Goal: Ask a question: Seek information or help from site administrators or community

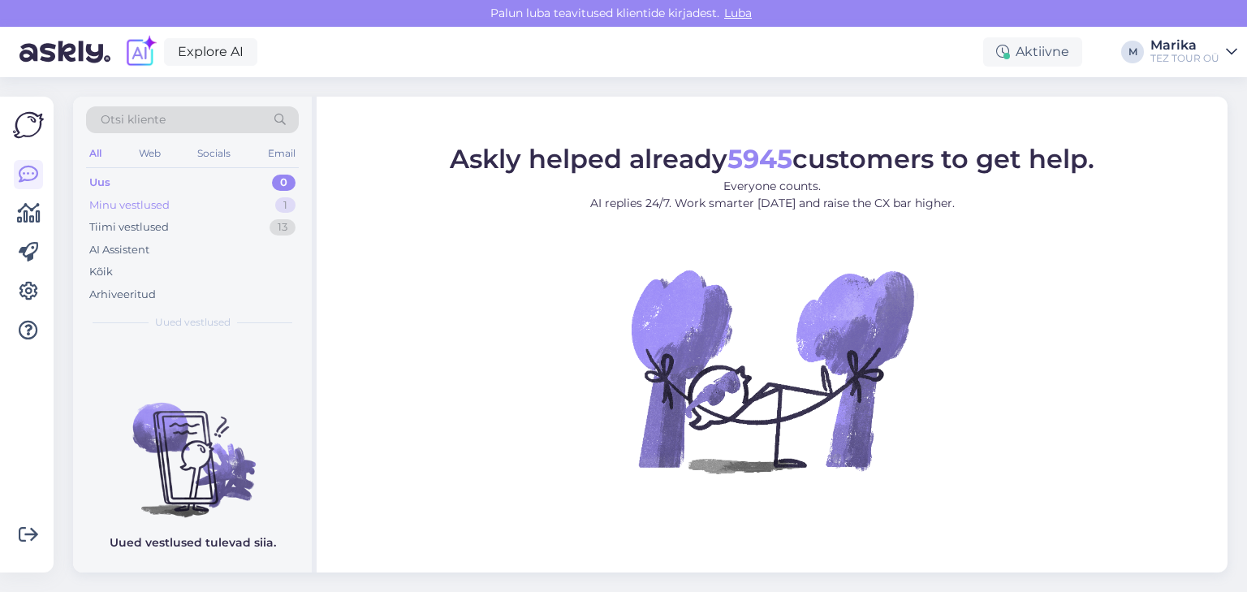
click at [156, 197] on div "Minu vestlused" at bounding box center [129, 205] width 80 height 16
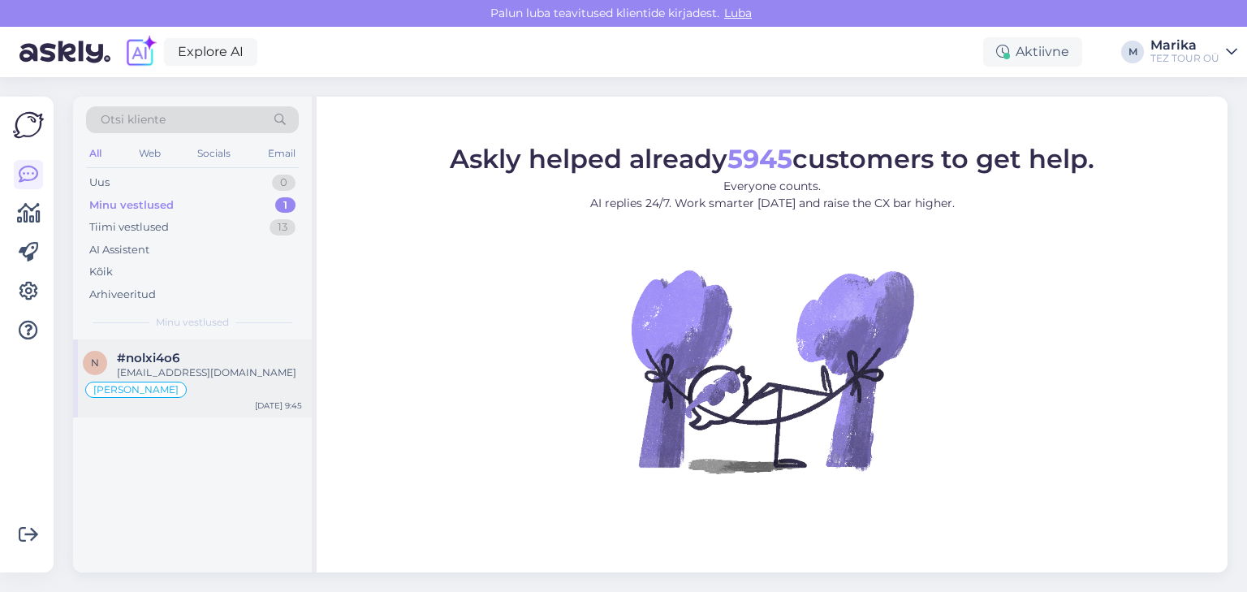
click at [227, 367] on div "[EMAIL_ADDRESS][DOMAIN_NAME]" at bounding box center [209, 372] width 185 height 15
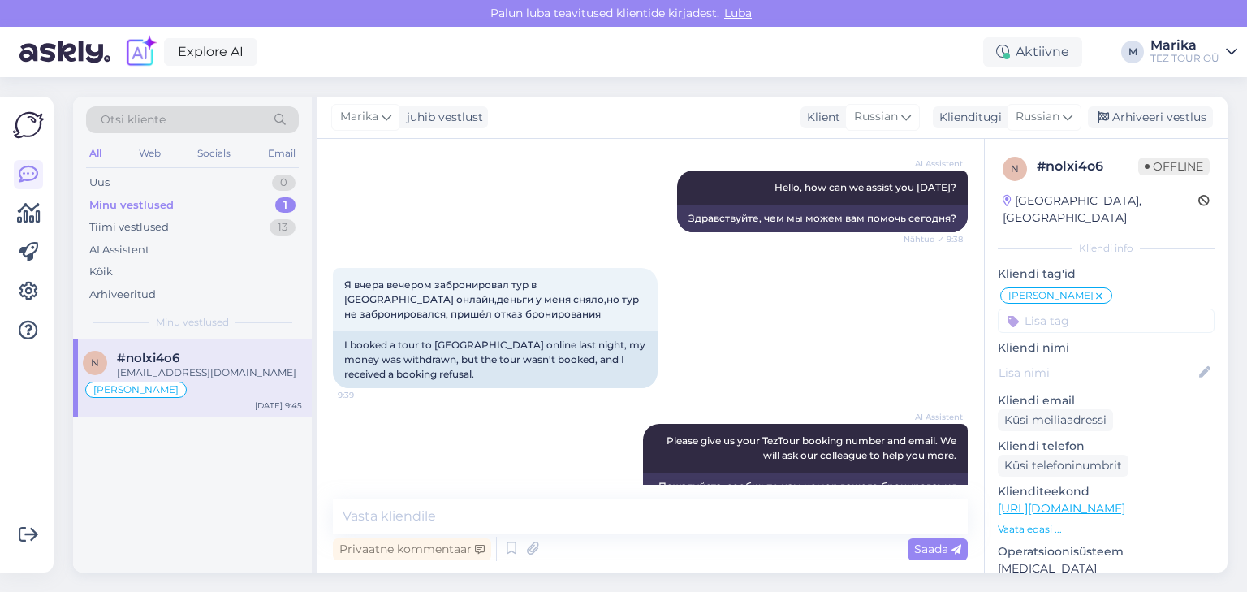
scroll to position [350, 0]
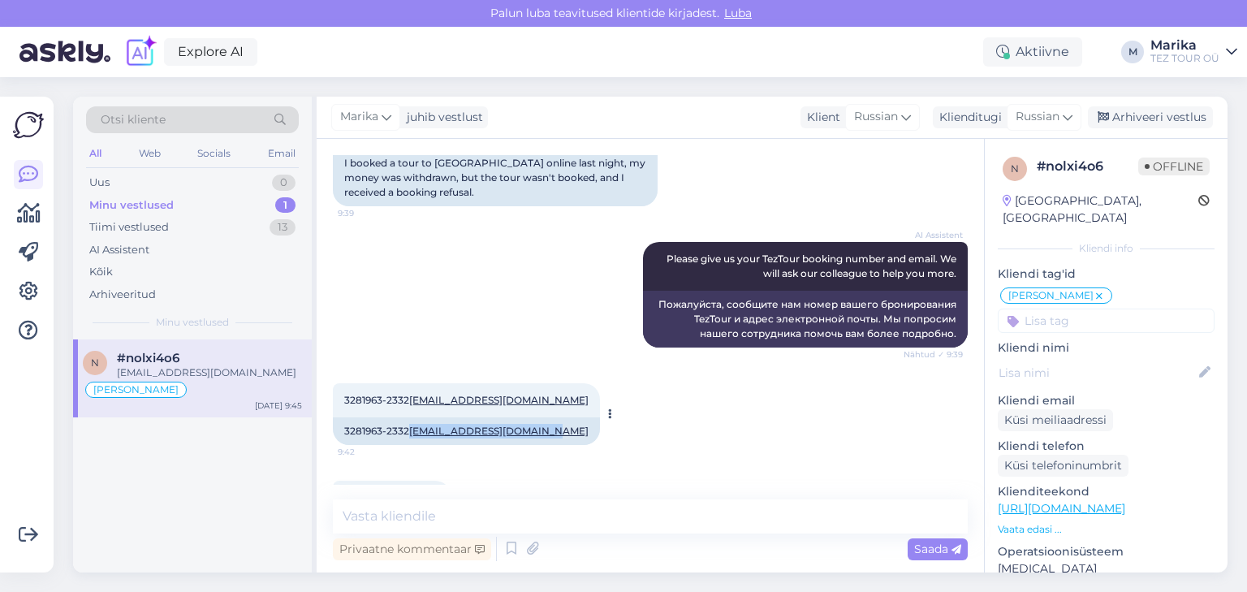
drag, startPoint x: 552, startPoint y: 429, endPoint x: 413, endPoint y: 435, distance: 139.0
click at [413, 435] on div "3281963-2332 [EMAIL_ADDRESS][DOMAIN_NAME]" at bounding box center [466, 431] width 267 height 28
copy link "[EMAIL_ADDRESS][DOMAIN_NAME]"
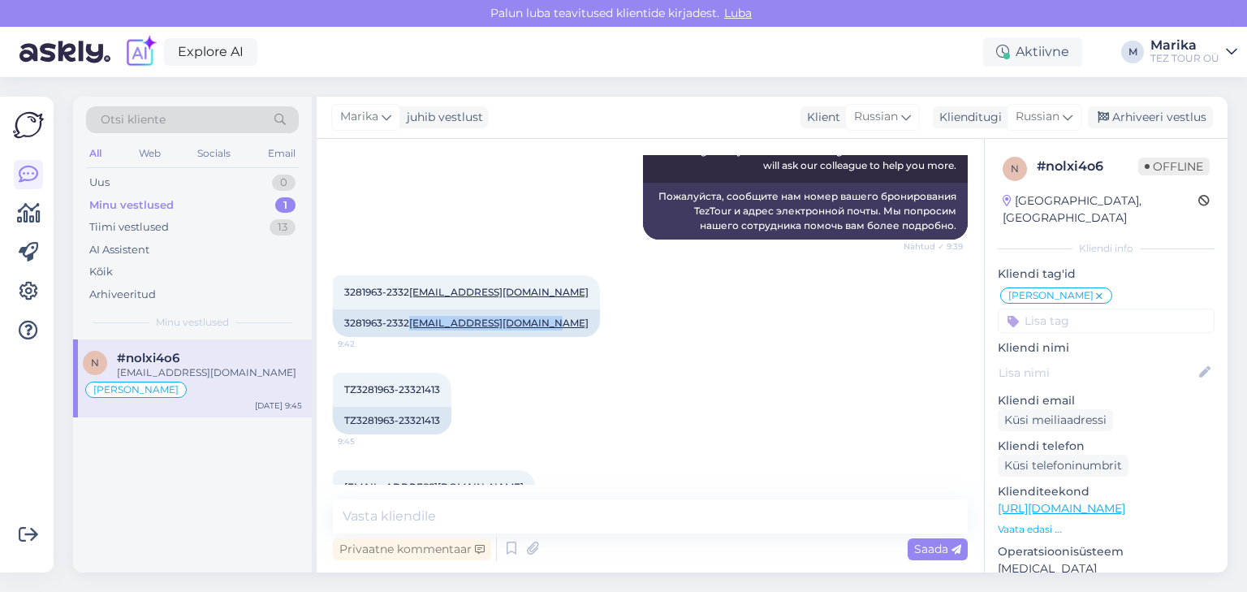
scroll to position [523, 0]
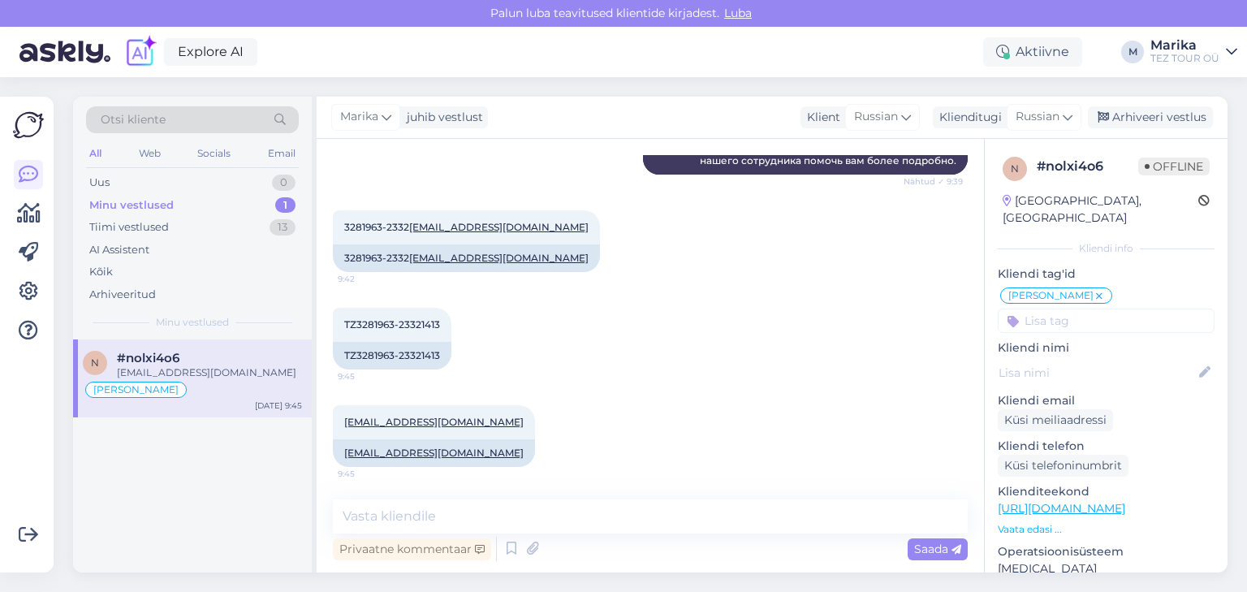
click at [503, 362] on div "TZ3281963-23321413 9:45 TZ3281963-23321413" at bounding box center [650, 338] width 635 height 97
drag, startPoint x: 399, startPoint y: 352, endPoint x: 443, endPoint y: 353, distance: 44.7
click at [443, 353] on div "TZ3281963-23321413" at bounding box center [392, 356] width 119 height 28
copy div "23321413"
click at [1032, 119] on span "Russian" at bounding box center [1038, 117] width 44 height 18
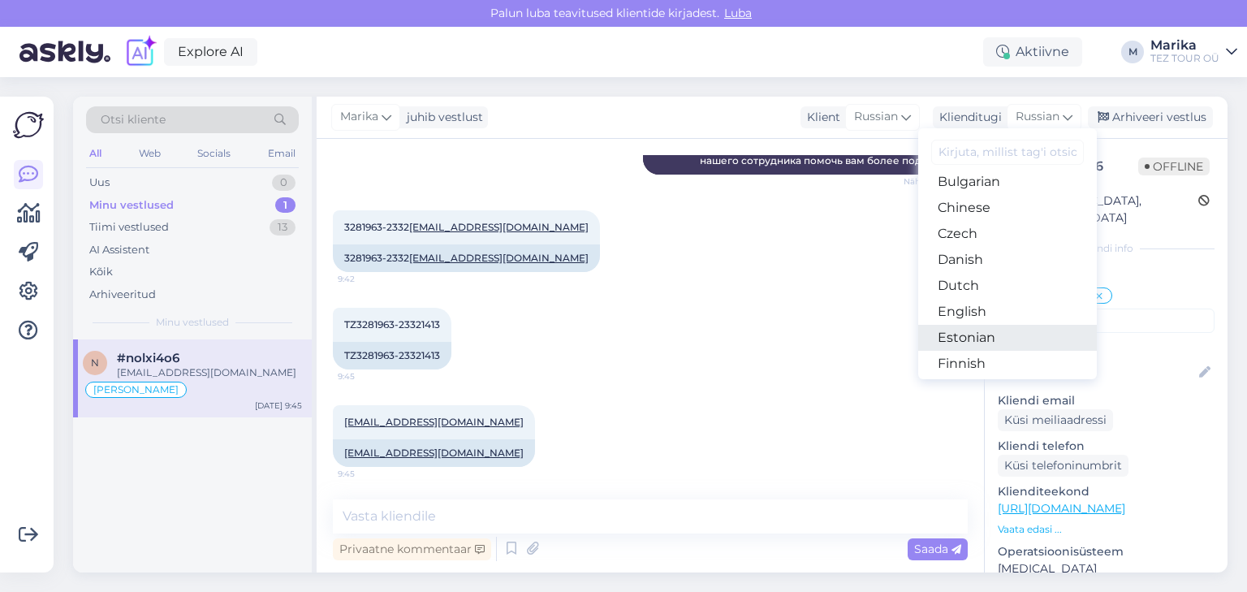
scroll to position [86, 0]
click at [974, 309] on link "Estonian" at bounding box center [1007, 311] width 179 height 26
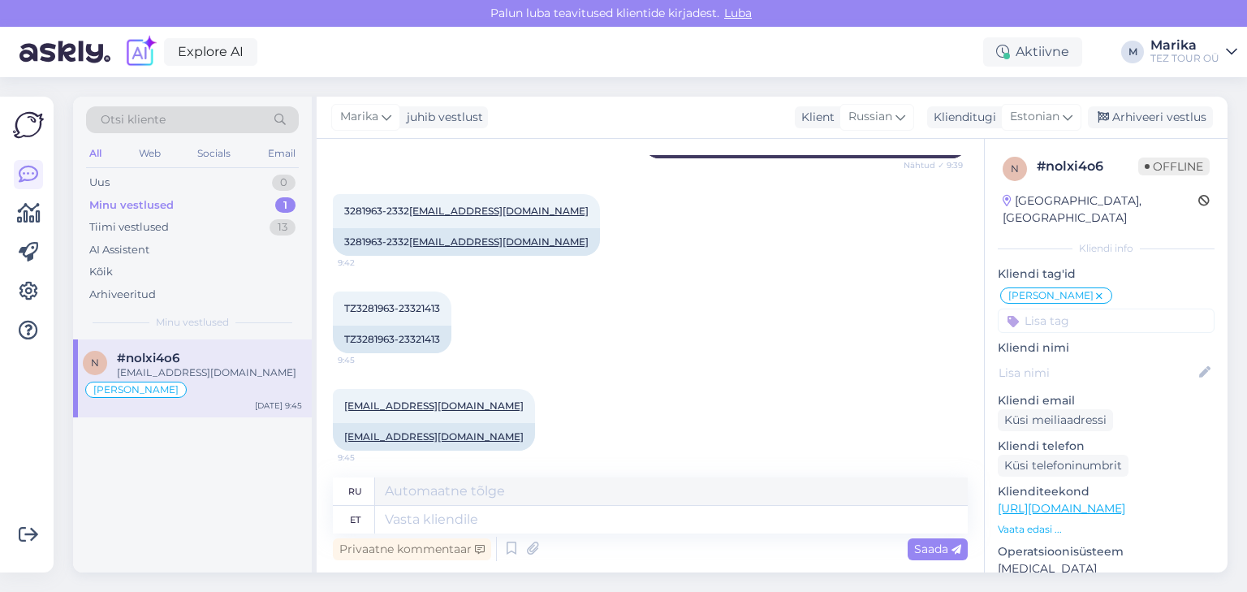
scroll to position [544, 0]
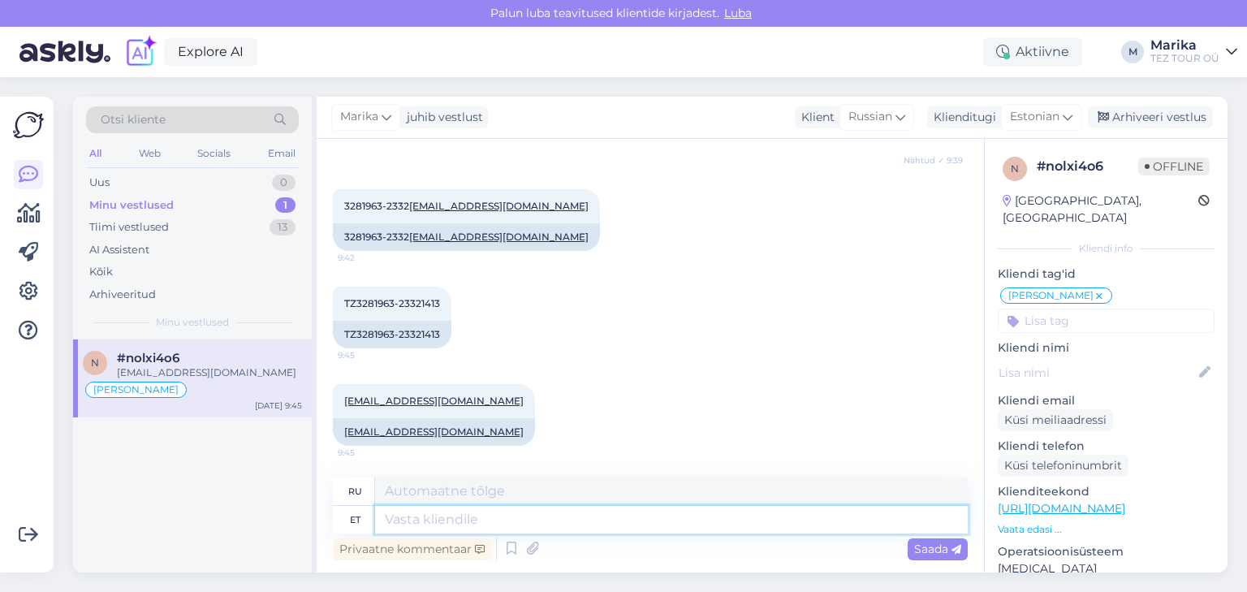
click at [526, 525] on textarea at bounding box center [671, 520] width 593 height 28
type textarea "Tere! P"
type textarea "Привет!"
type textarea "Tere! Palun sa"
type textarea "Здравствуйте! Пожалуйста."
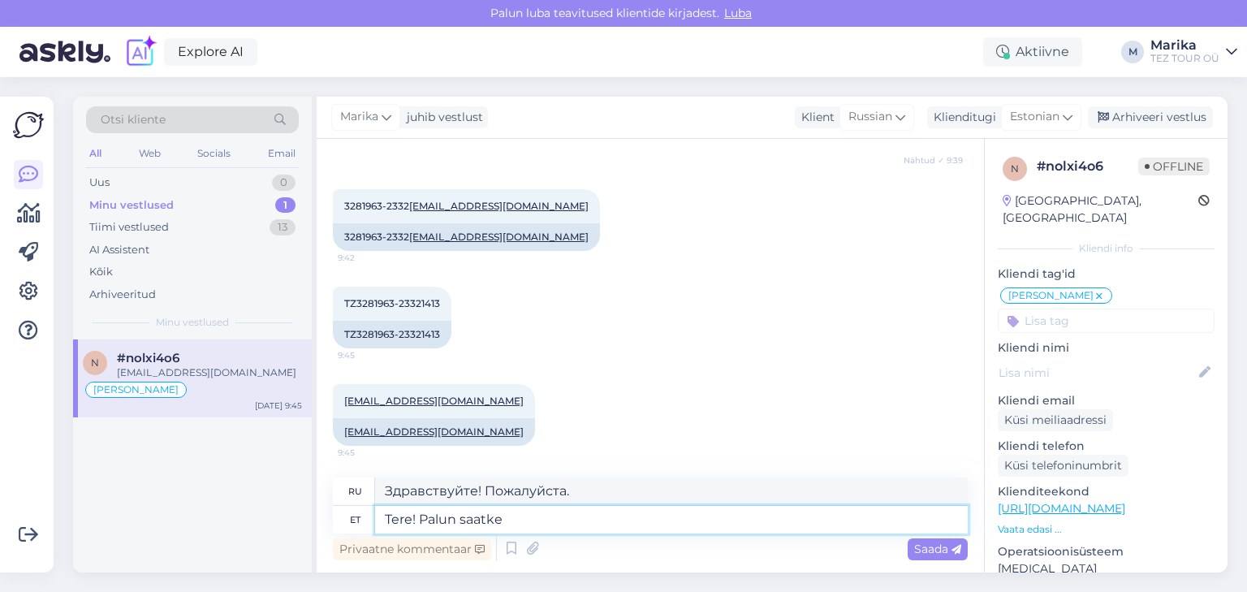
type textarea "Tere! Palun saatke"
type textarea "Здравствуйте! Пожалуйста, отправьте"
type textarea "Tere! Palun saatke maksekinnitus e"
type textarea "Здравствуйте! Пожалуйста, пришлите подтверждение оплаты."
type textarea "Tere! Palun saatke maksekinnitus e-mailile on"
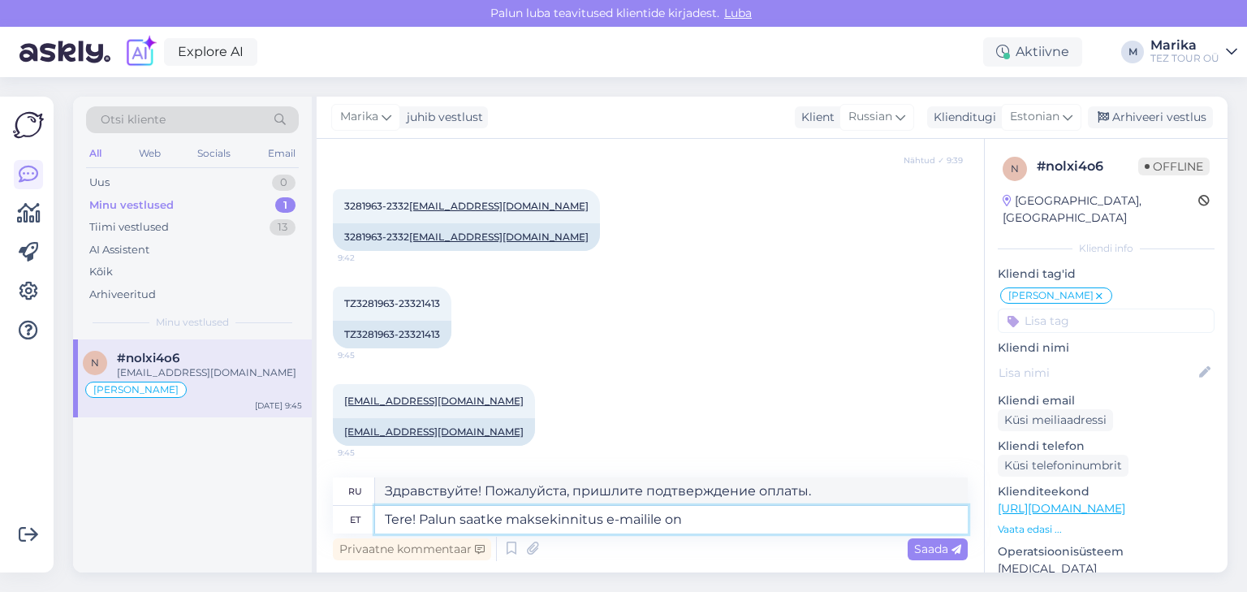
type textarea "Здравствуйте! Пожалуйста, отправьте подтверждение оплаты на вашу электронную по…"
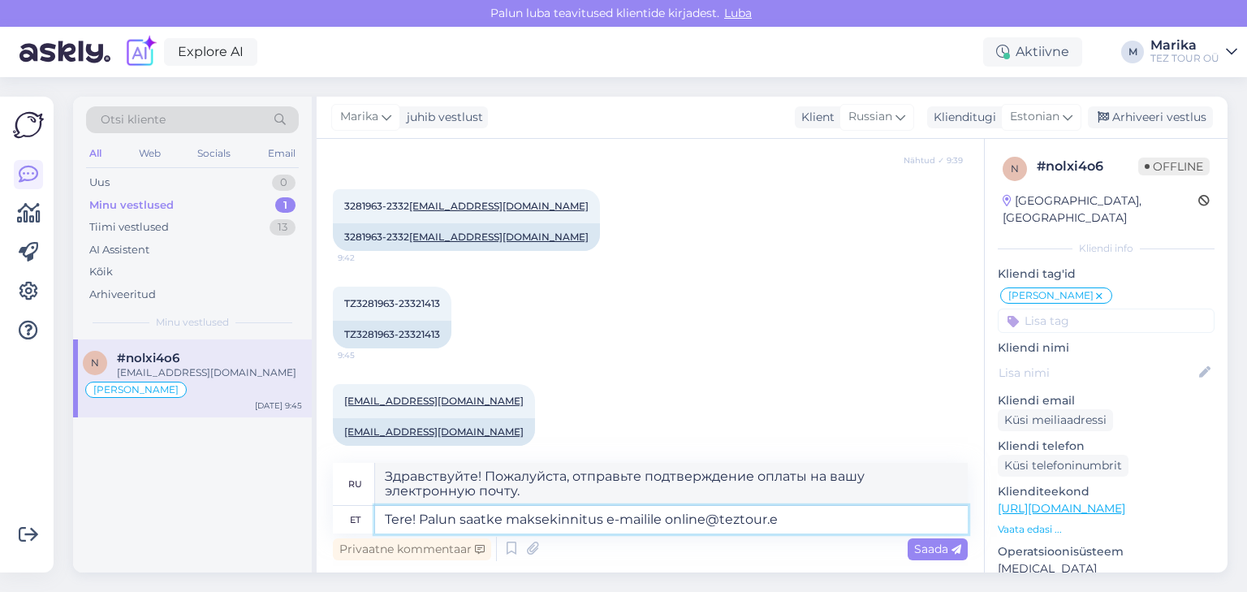
type textarea "Tere! Palun saatke maksekinnitus e-mailile [EMAIL_ADDRESS][DOMAIN_NAME]"
type textarea "Здравствуйте! Пожалуйста, отправьте подтверждение оплаты на [EMAIL_ADDRESS][DOM…"
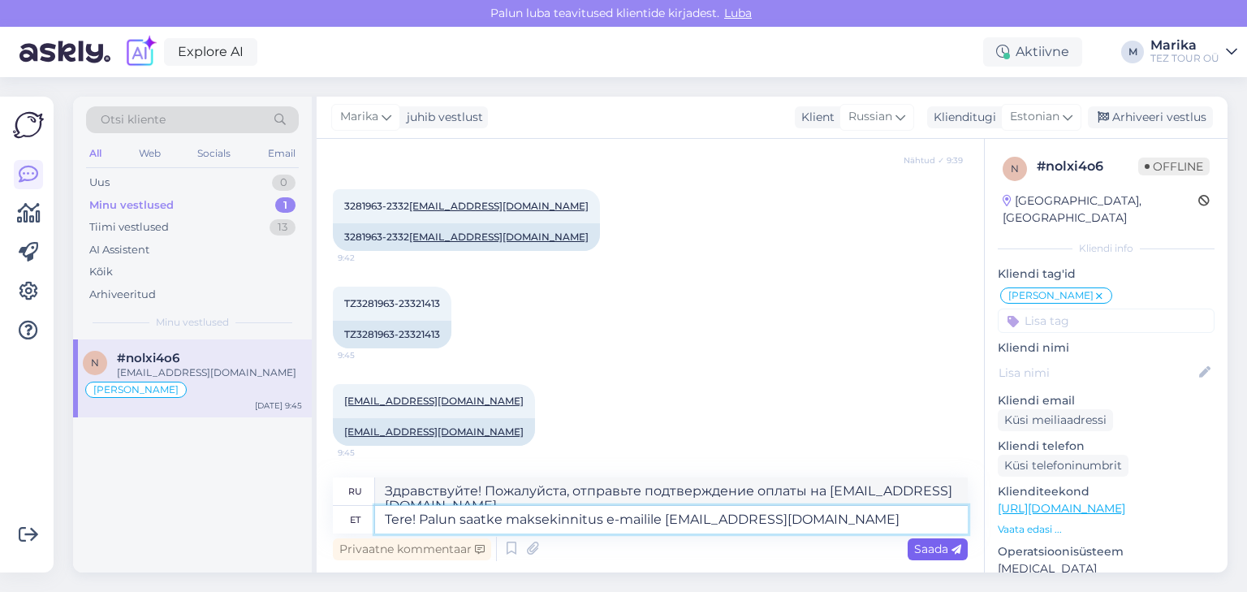
type textarea "Tere! Palun saatke maksekinnitus e-mailile [EMAIL_ADDRESS][DOMAIN_NAME]"
click at [940, 550] on span "Saada" at bounding box center [937, 549] width 47 height 15
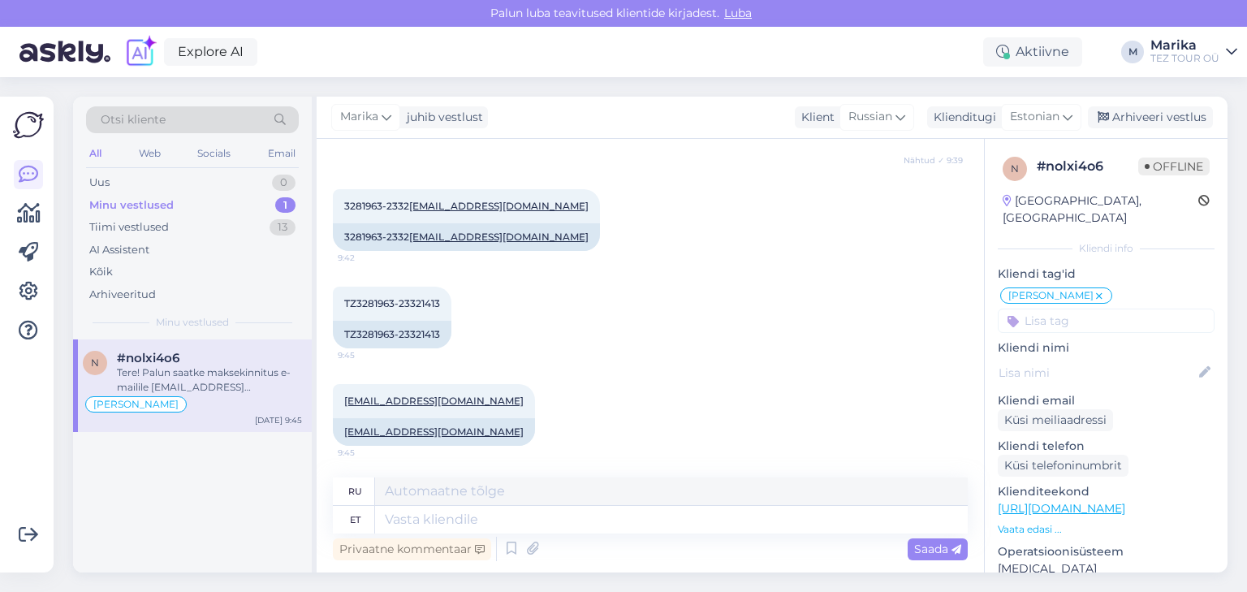
scroll to position [671, 0]
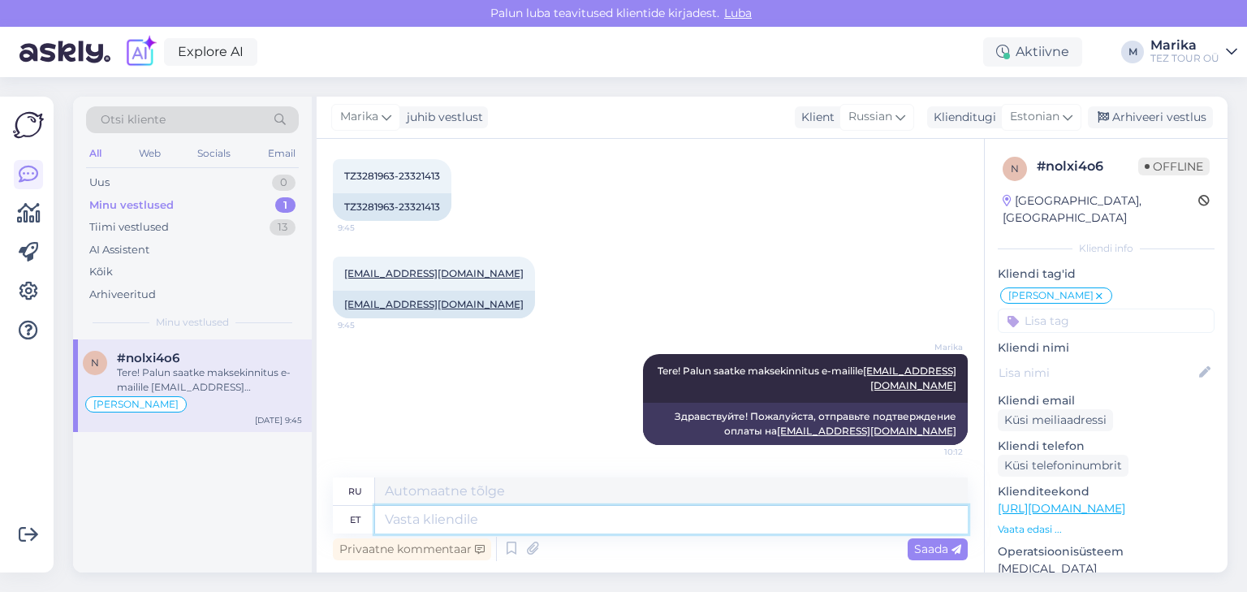
click at [834, 520] on textarea at bounding box center [671, 520] width 593 height 28
type textarea "Süsteem t"
type textarea "Система"
type textarea "Süsteem tühistas b"
type textarea "Система отменена"
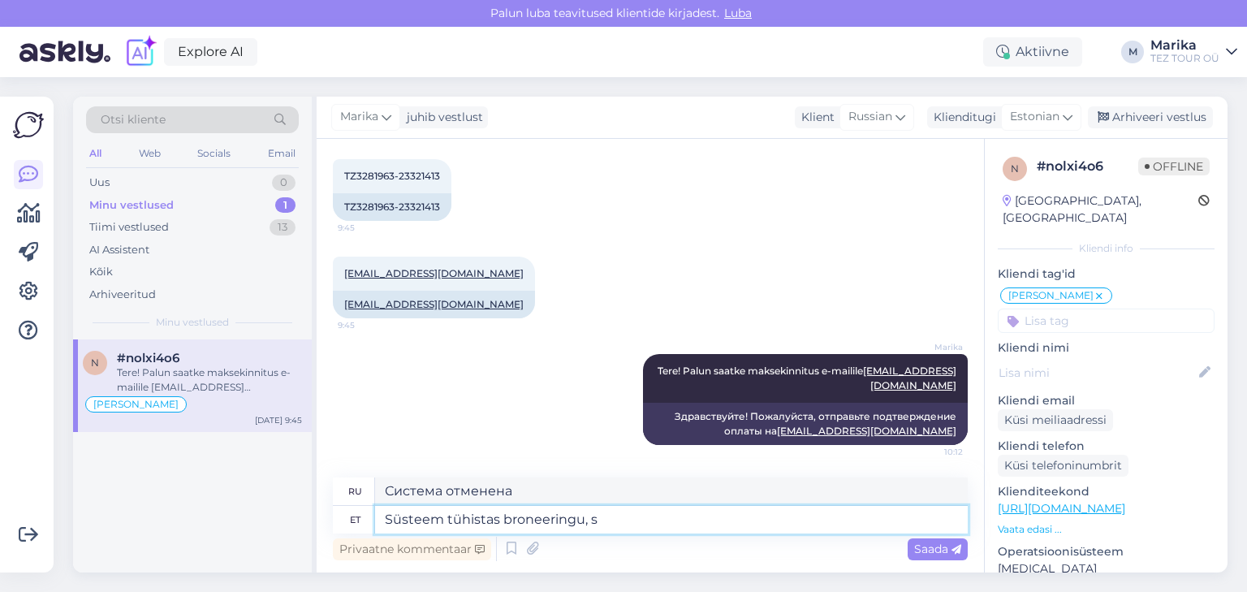
type textarea "Süsteem tühistas broneeringu, se"
type textarea "Система отменила бронирование,"
type textarea "Süsteem tühistas broneeringu, sest ma"
type textarea "Система отменила бронирование, потому что"
type textarea "Süsteem tühistas broneeringu, sest makset ei"
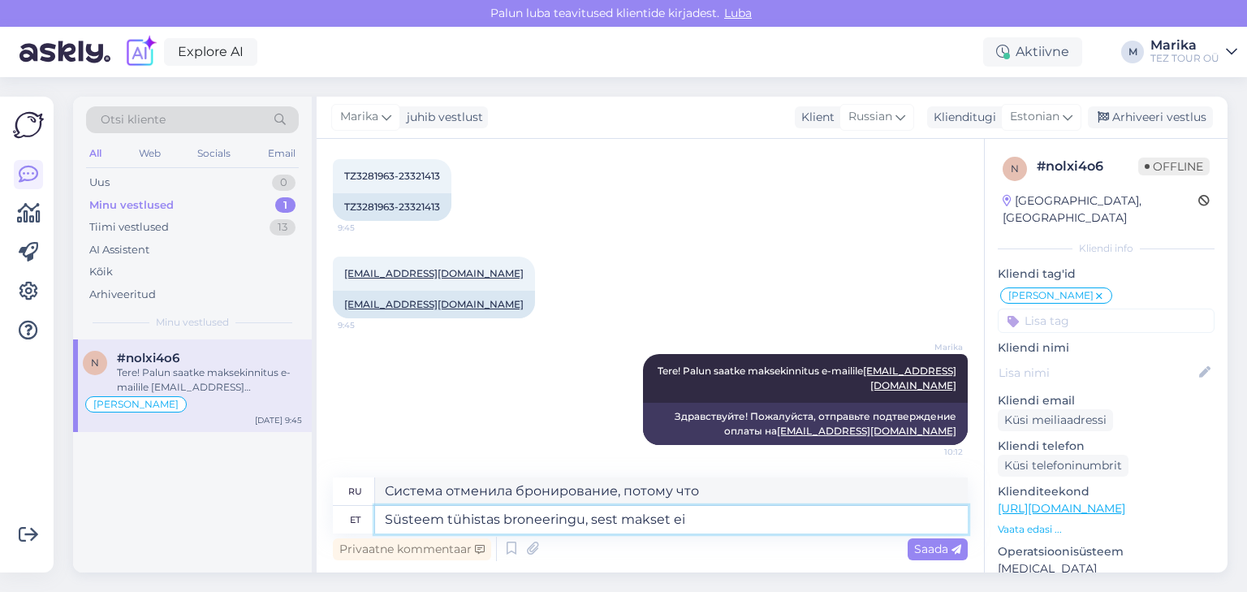
type textarea "Система отменила бронирование, так как оплата не поступила."
type textarea "Süsteem tühistas broneeringu, sest makset ei ole b"
type textarea "Система отменила бронирование из-за отсутствия оплаты."
type textarea "Süsteem tühistas broneeringu, sest makset ei ole broeneringule tu"
type textarea "Система отменила бронирование, так как оплата за бронирование не поступила."
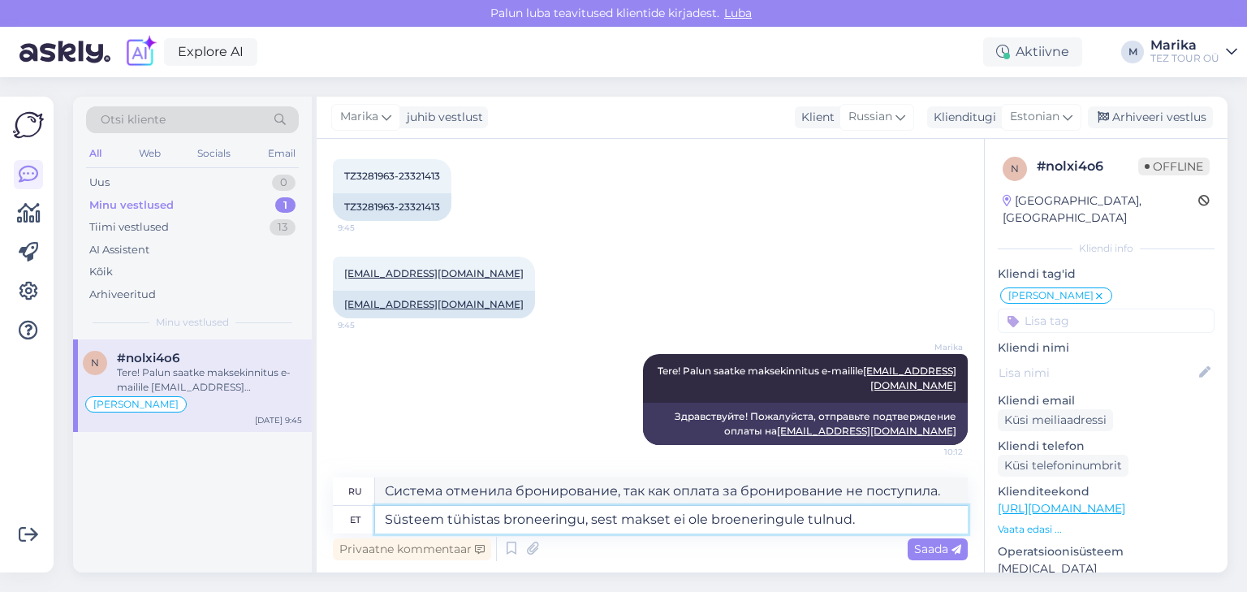
click at [739, 520] on textarea "Süsteem tühistas broneeringu, sest makset ei ole broeneringule tulnud." at bounding box center [671, 520] width 593 height 28
click at [747, 522] on textarea "Süsteem tühistas broneeringu, sest makset ei ole broneringule tulnud." at bounding box center [671, 520] width 593 height 28
type textarea "Süsteem tühistas broneeringu, sest makset ei ole broneeringule tulnud."
click at [937, 550] on span "Saada" at bounding box center [937, 549] width 47 height 15
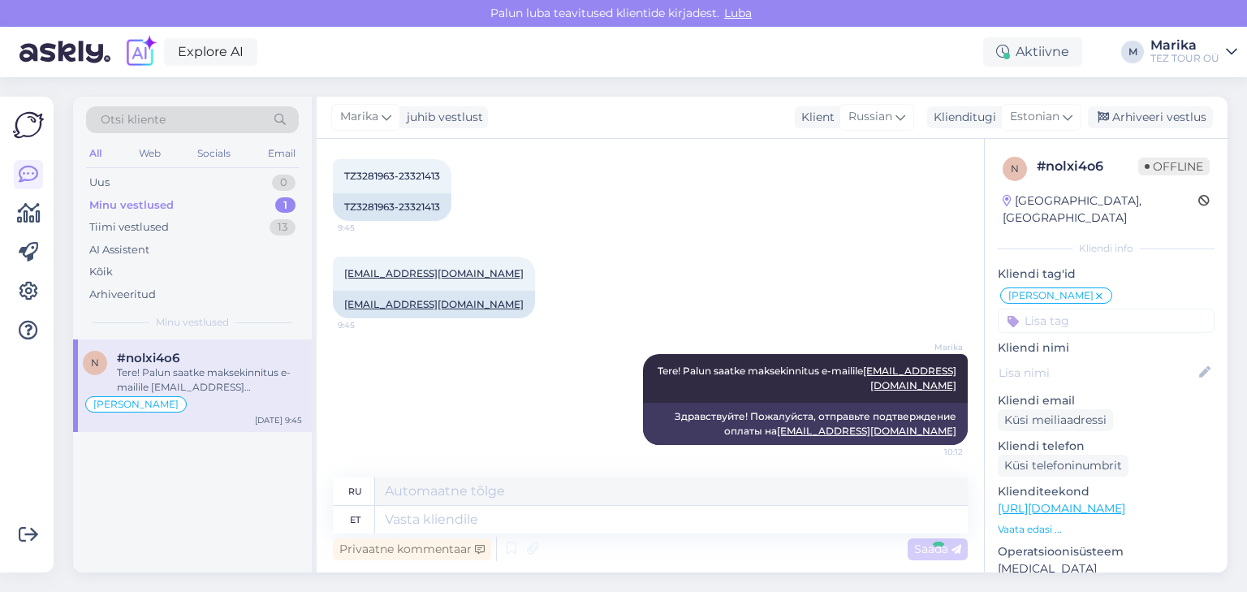
scroll to position [798, 0]
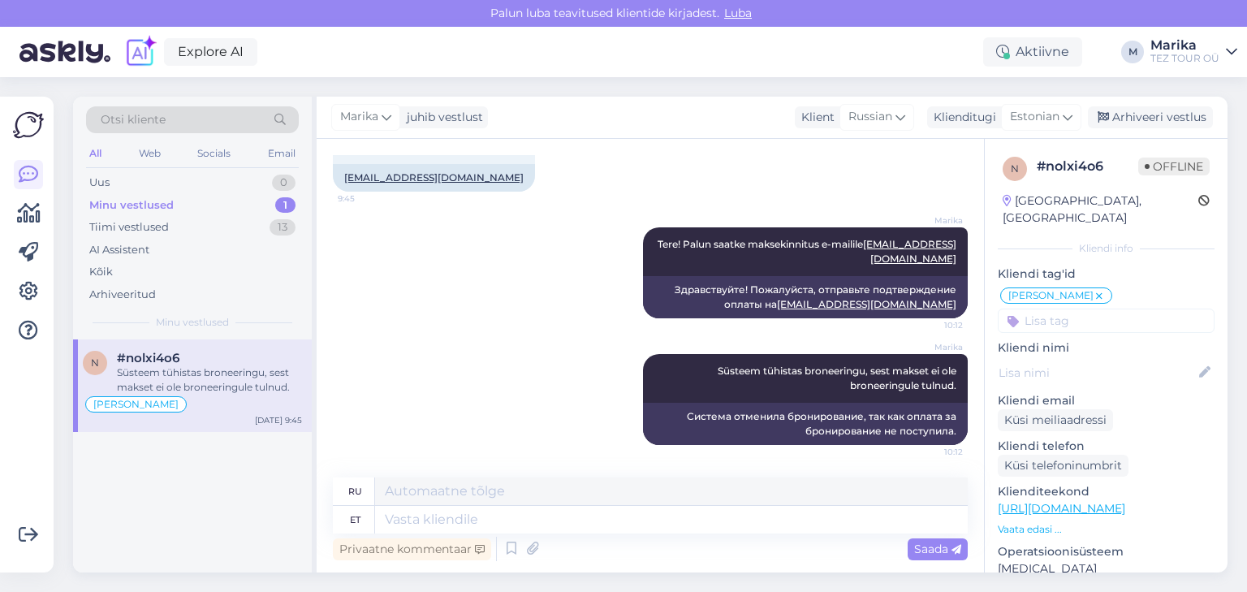
click at [219, 374] on div "Süsteem tühistas broneeringu, sest makset ei ole broneeringule tulnud." at bounding box center [209, 379] width 185 height 29
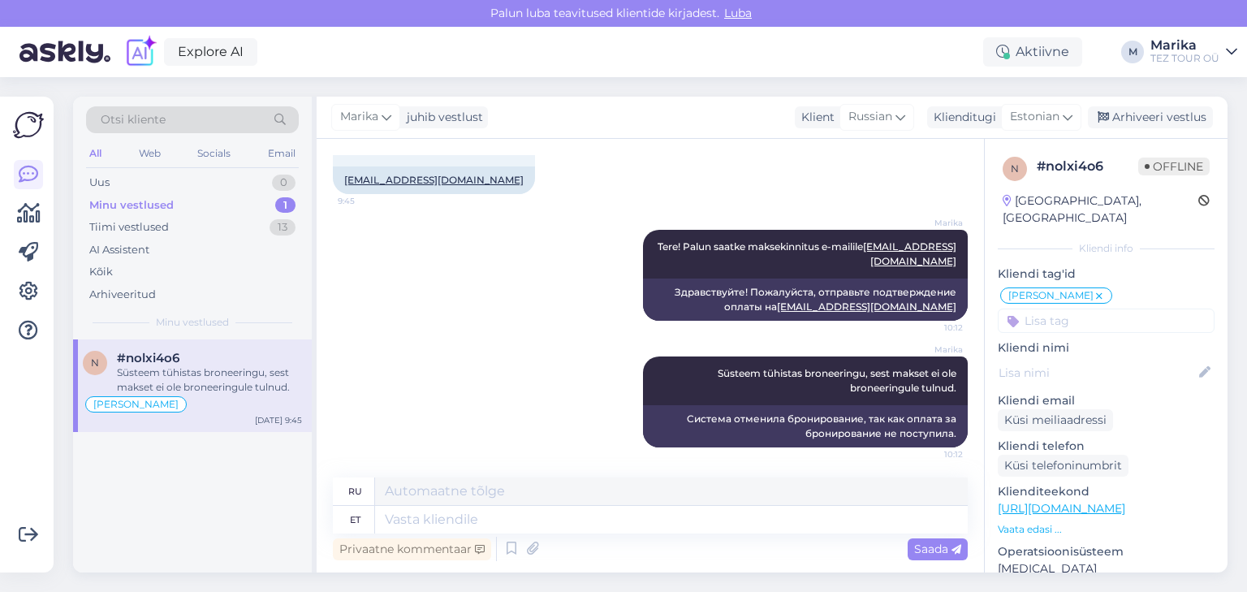
scroll to position [797, 0]
